Goal: Check status: Check status

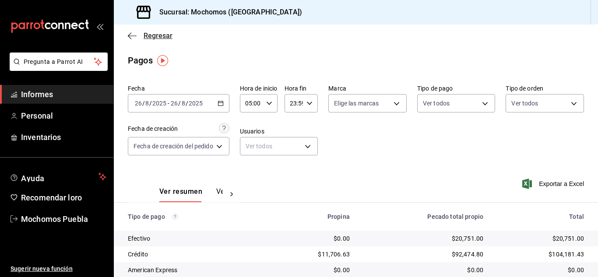
click at [130, 37] on icon "button" at bounding box center [132, 36] width 9 height 8
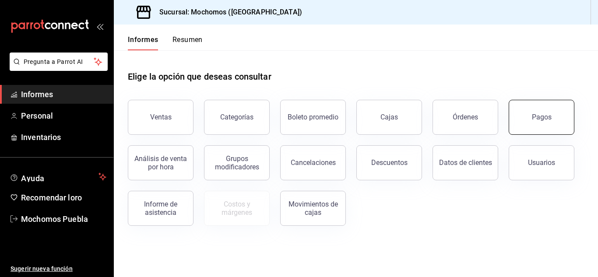
click at [529, 121] on button "Pagos" at bounding box center [541, 117] width 66 height 35
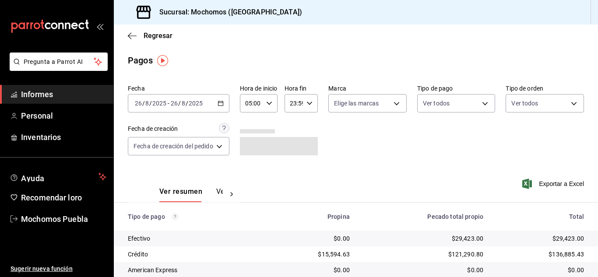
click at [222, 104] on icon "button" at bounding box center [220, 103] width 6 height 6
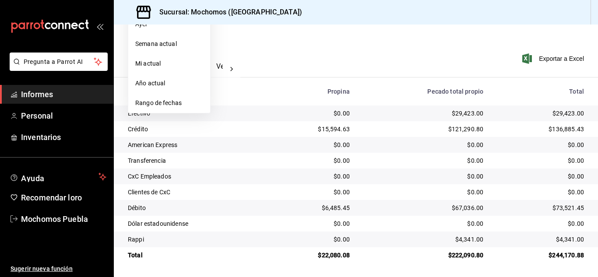
scroll to position [126, 0]
click at [174, 101] on font "Rango de fechas" at bounding box center [158, 102] width 46 height 7
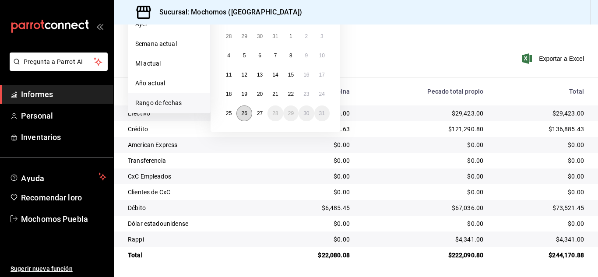
click at [245, 113] on font "26" at bounding box center [244, 113] width 6 height 6
click at [255, 113] on button "27" at bounding box center [259, 113] width 15 height 16
type input "00:00"
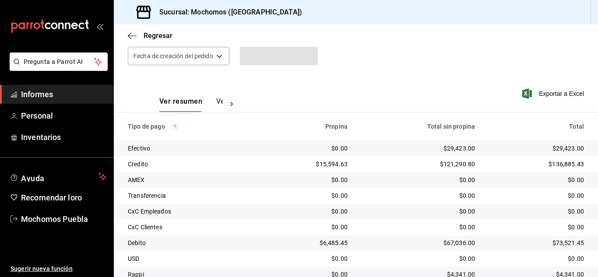
scroll to position [126, 0]
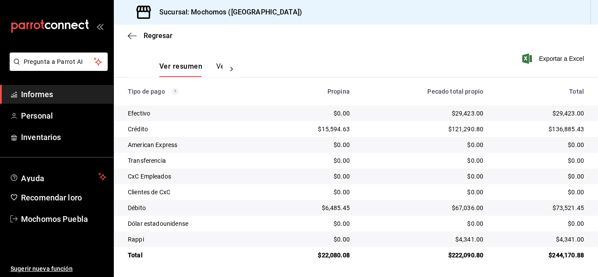
click at [382, 78] on th "Pecado total propio" at bounding box center [423, 91] width 133 height 28
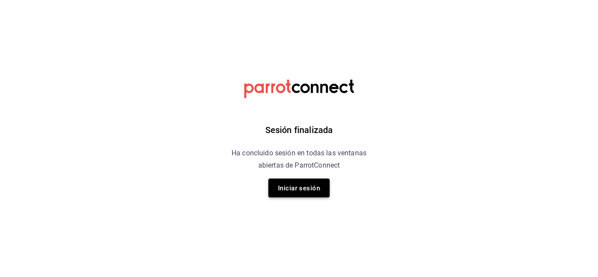
click at [285, 185] on font "Iniciar sesión" at bounding box center [299, 188] width 42 height 8
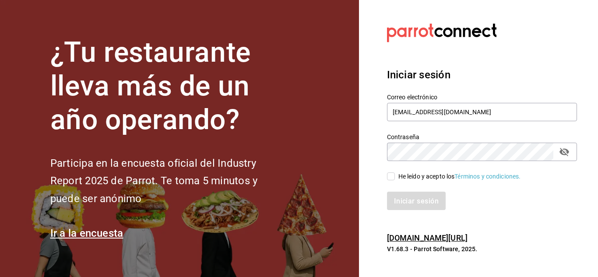
click at [390, 175] on input "He leído y acepto los Términos y condiciones." at bounding box center [391, 176] width 8 height 8
checkbox input "true"
click at [397, 195] on button "Iniciar sesión" at bounding box center [417, 201] width 60 height 18
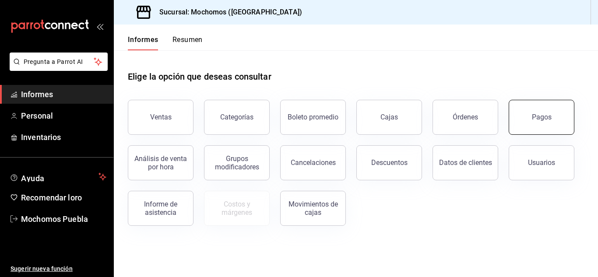
click at [522, 113] on button "Pagos" at bounding box center [541, 117] width 66 height 35
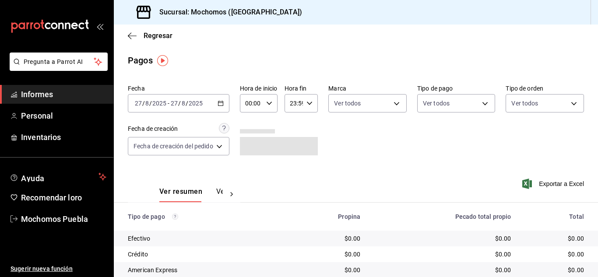
click at [220, 104] on icon "button" at bounding box center [220, 103] width 6 height 6
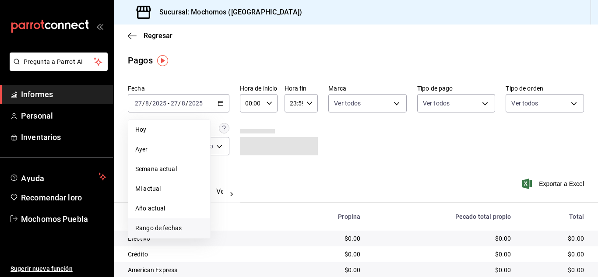
click at [169, 225] on font "Rango de fechas" at bounding box center [158, 227] width 46 height 7
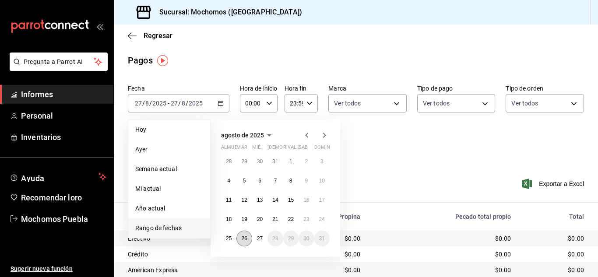
click at [249, 236] on button "26" at bounding box center [243, 239] width 15 height 16
click at [258, 236] on font "27" at bounding box center [260, 238] width 6 height 6
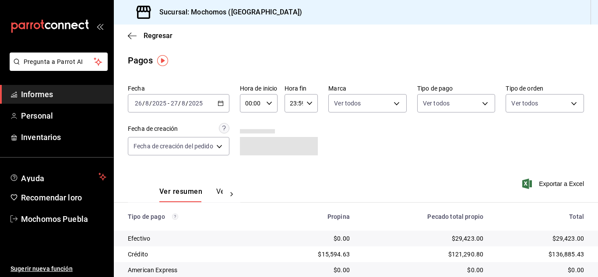
click at [368, 166] on div "Ver resumen Ver pagos Exportar a Excel" at bounding box center [356, 189] width 484 height 47
click at [272, 102] on icon "button" at bounding box center [269, 103] width 6 height 6
click at [249, 143] on font "05" at bounding box center [250, 143] width 7 height 7
type input "05:00"
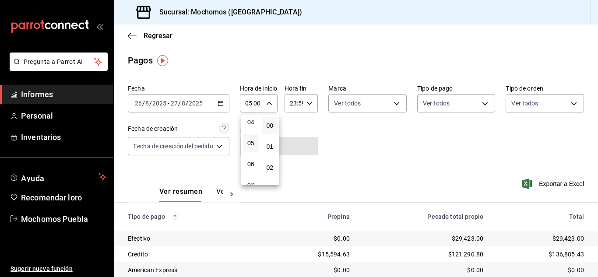
click at [347, 150] on div at bounding box center [299, 138] width 598 height 277
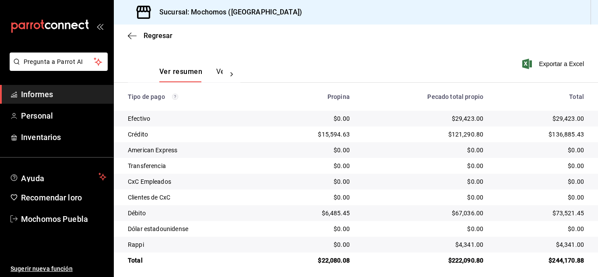
scroll to position [126, 0]
